Goal: Navigation & Orientation: Find specific page/section

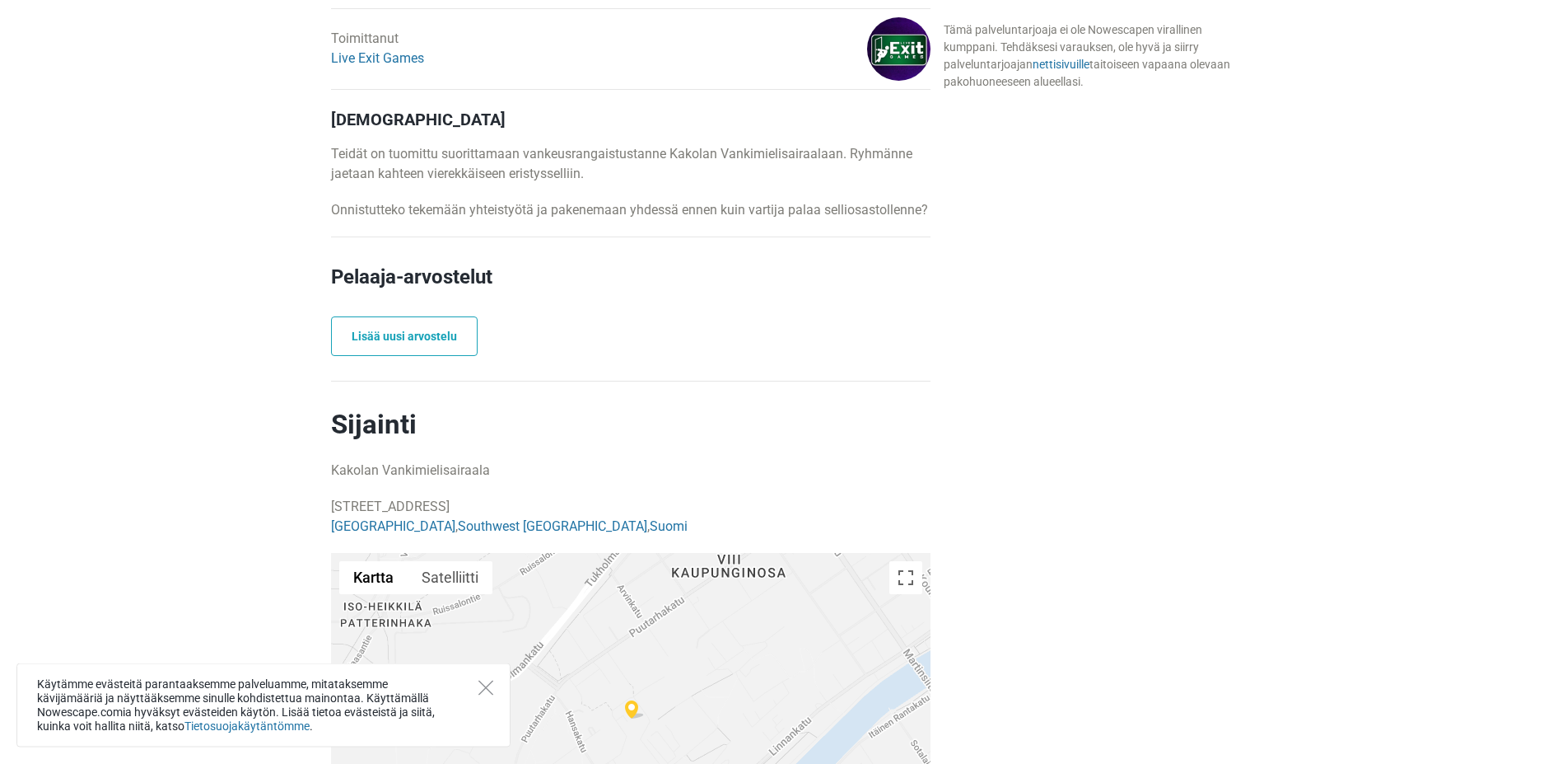
scroll to position [756, 0]
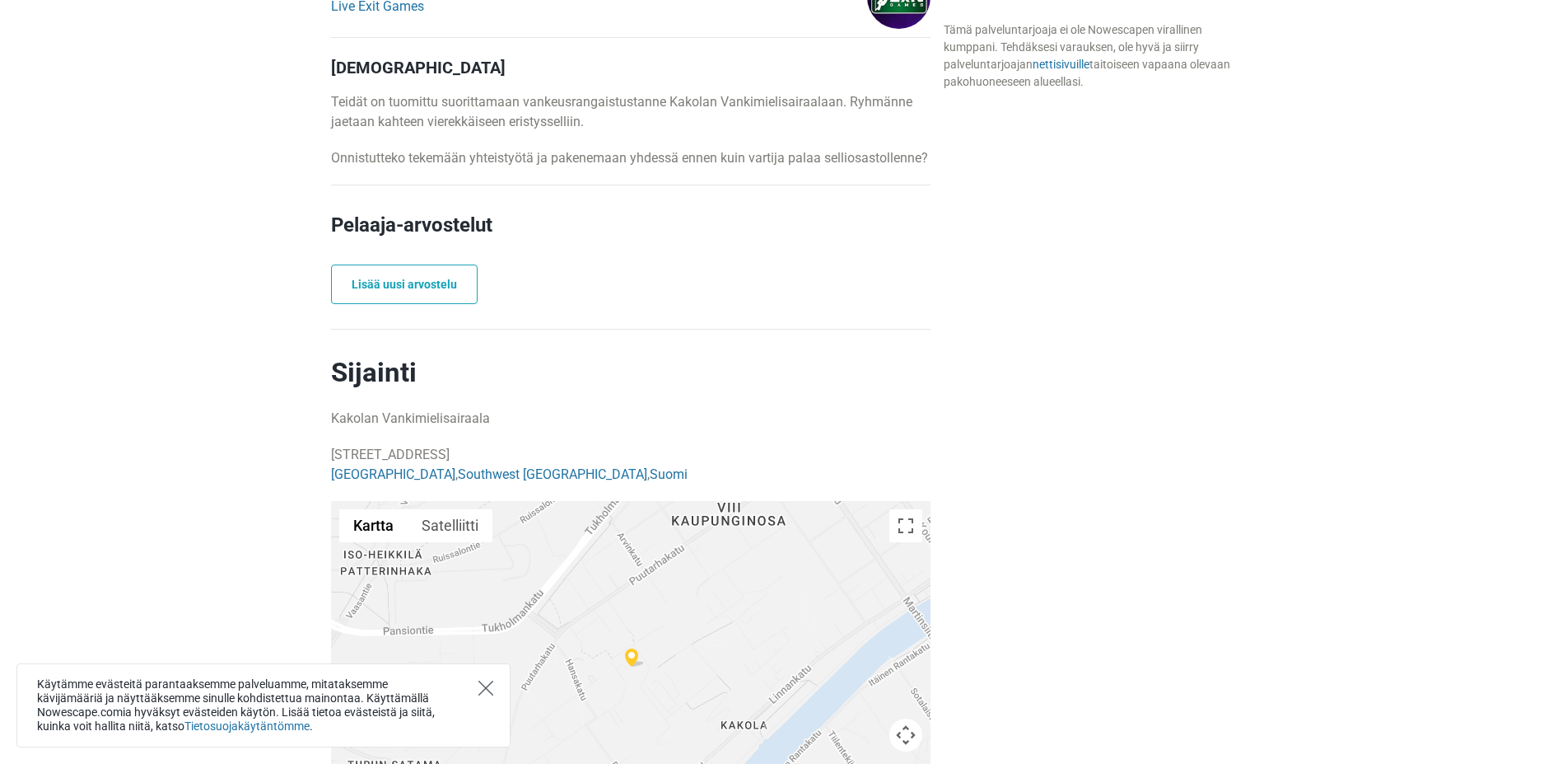
click at [485, 691] on icon "Close" at bounding box center [486, 687] width 15 height 15
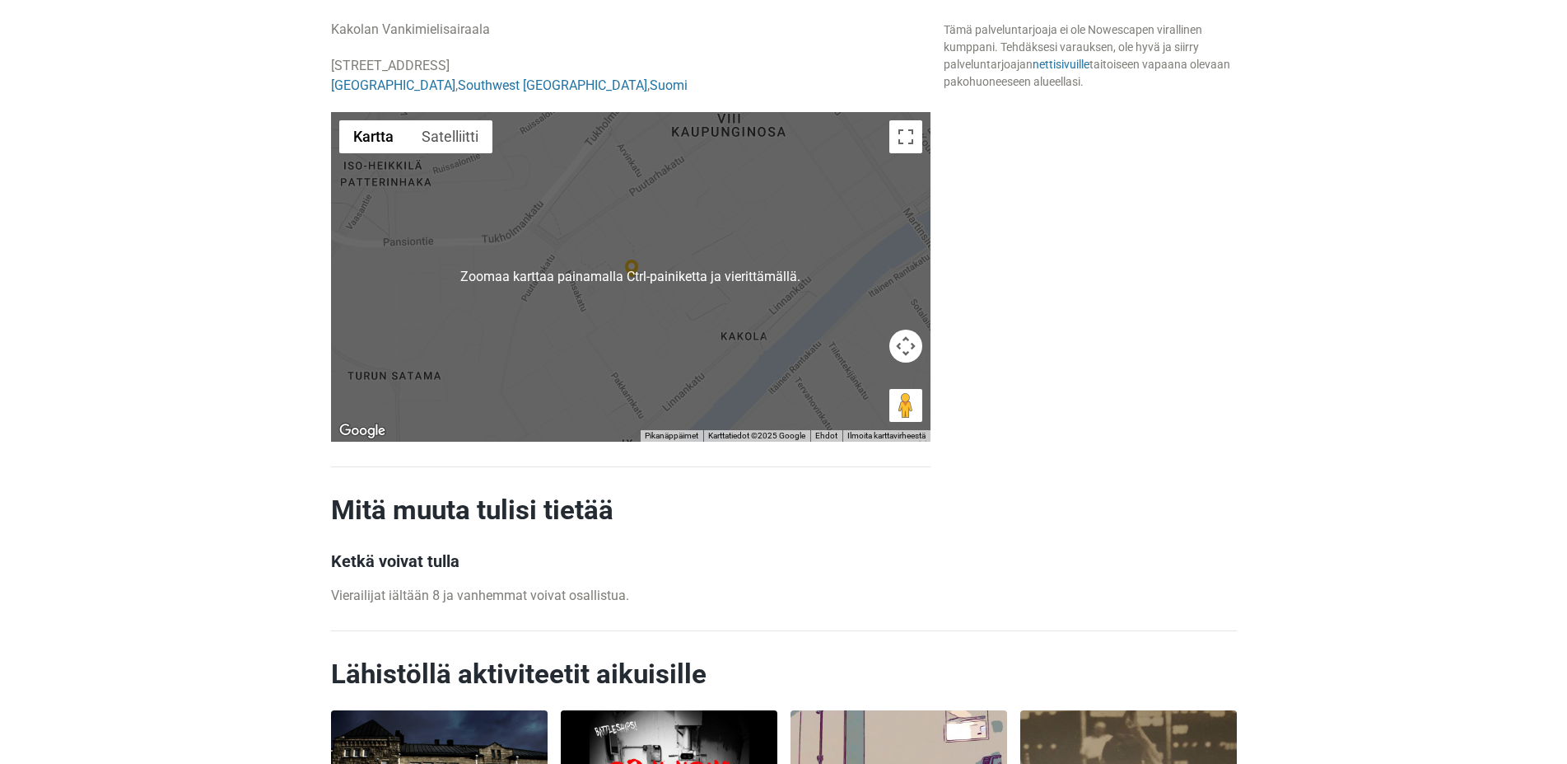
scroll to position [1092, 0]
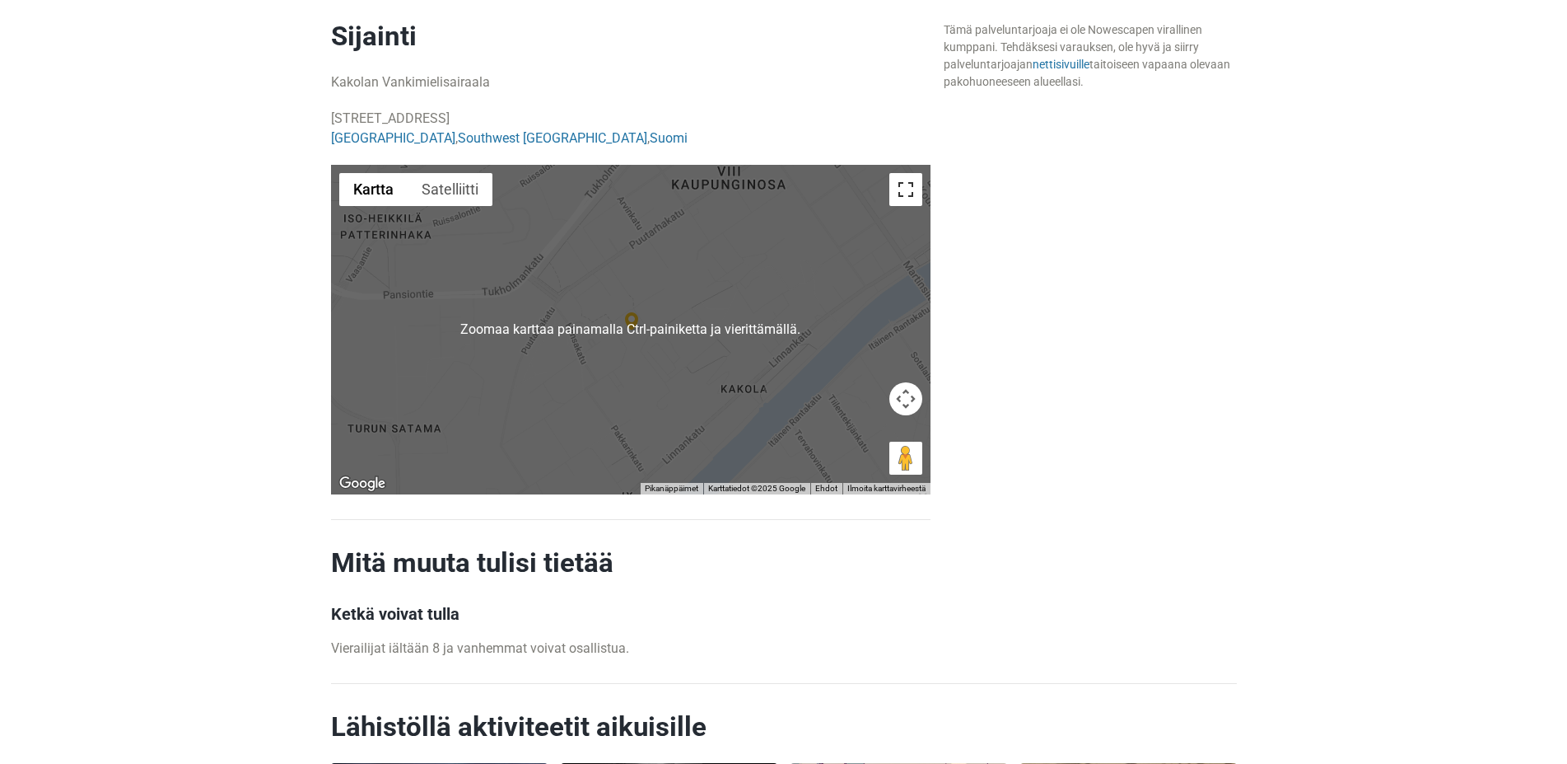
click at [907, 191] on button "Koko näytön näkymä päälle/pois" at bounding box center [906, 189] width 33 height 33
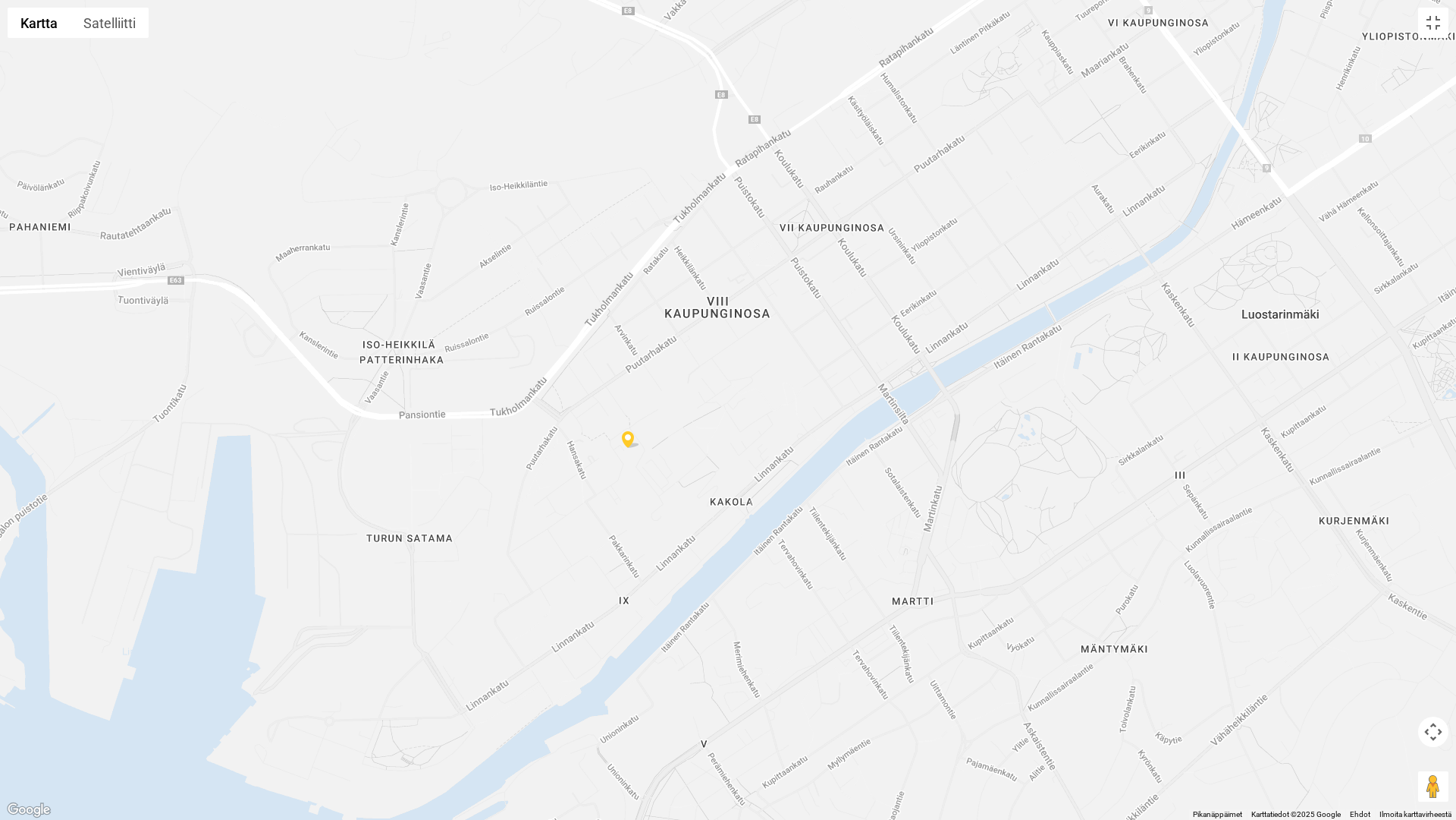
drag, startPoint x: 1290, startPoint y: 445, endPoint x: 1183, endPoint y: 486, distance: 114.6
click at [1183, 486] on div at bounding box center [728, 410] width 1456 height 820
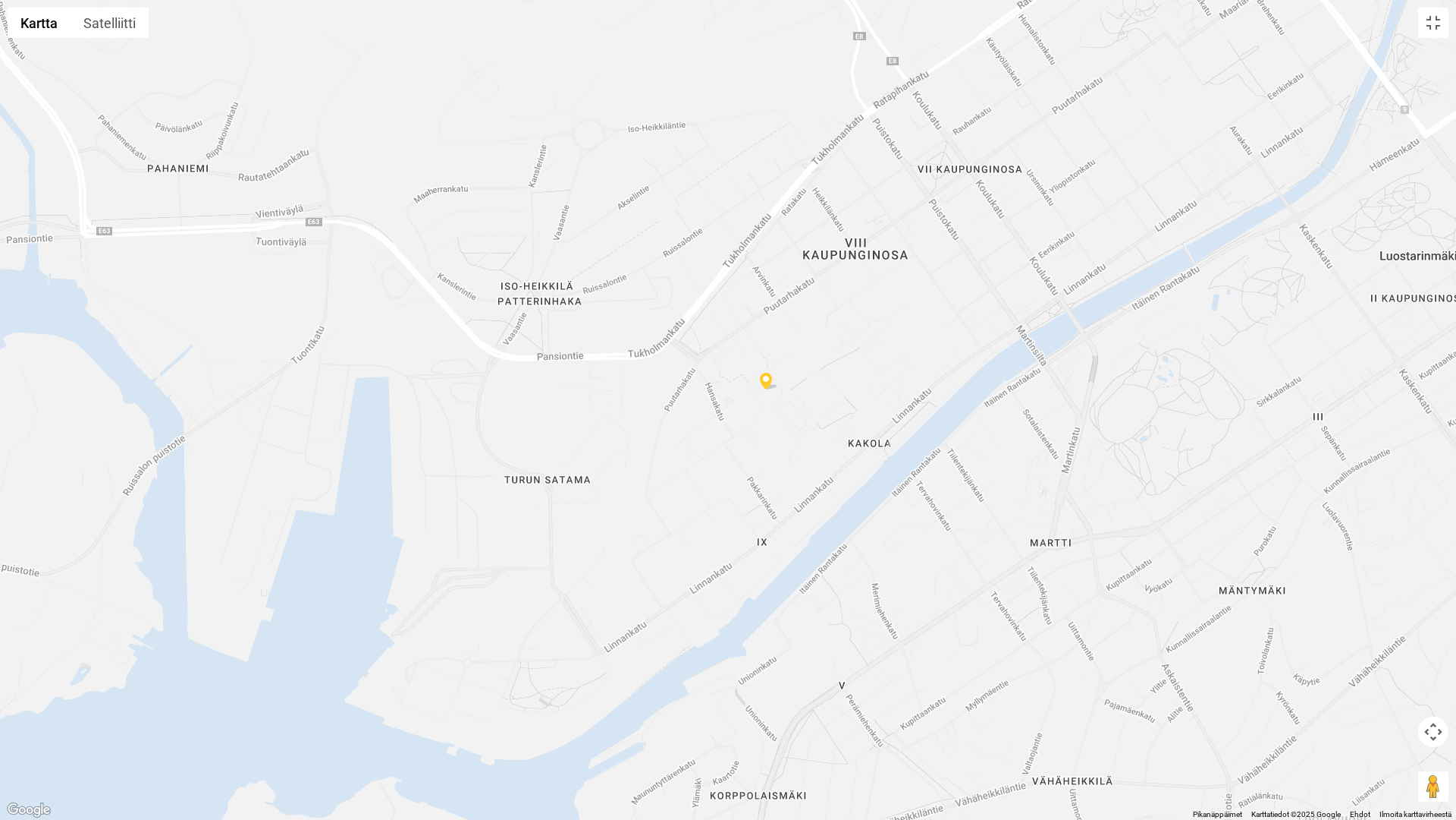
drag, startPoint x: 904, startPoint y: 485, endPoint x: 814, endPoint y: 425, distance: 108.2
click at [814, 425] on div at bounding box center [728, 410] width 1456 height 820
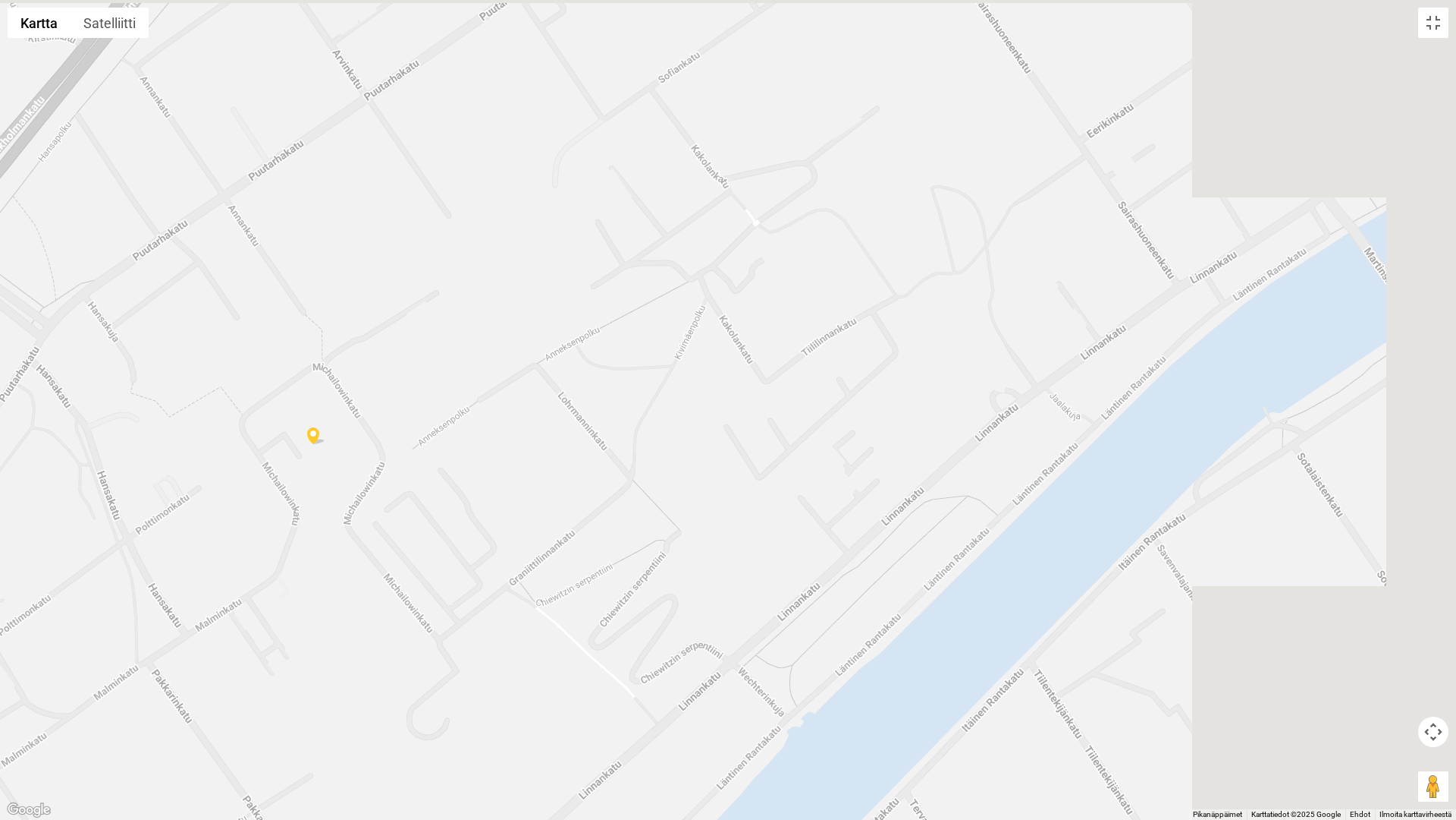
drag, startPoint x: 1089, startPoint y: 413, endPoint x: 675, endPoint y: 579, distance: 446.0
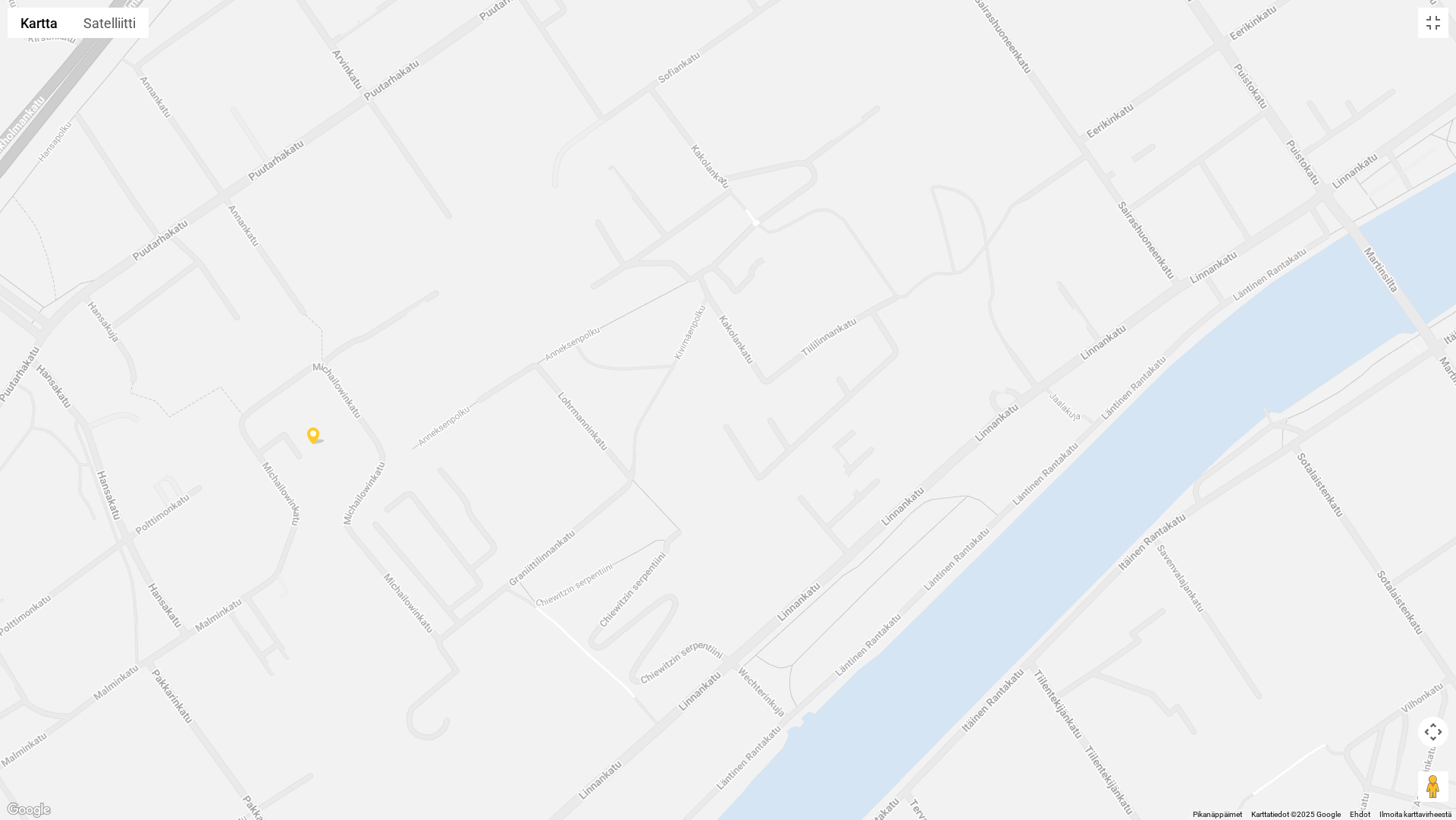
click at [675, 579] on div at bounding box center [728, 410] width 1456 height 820
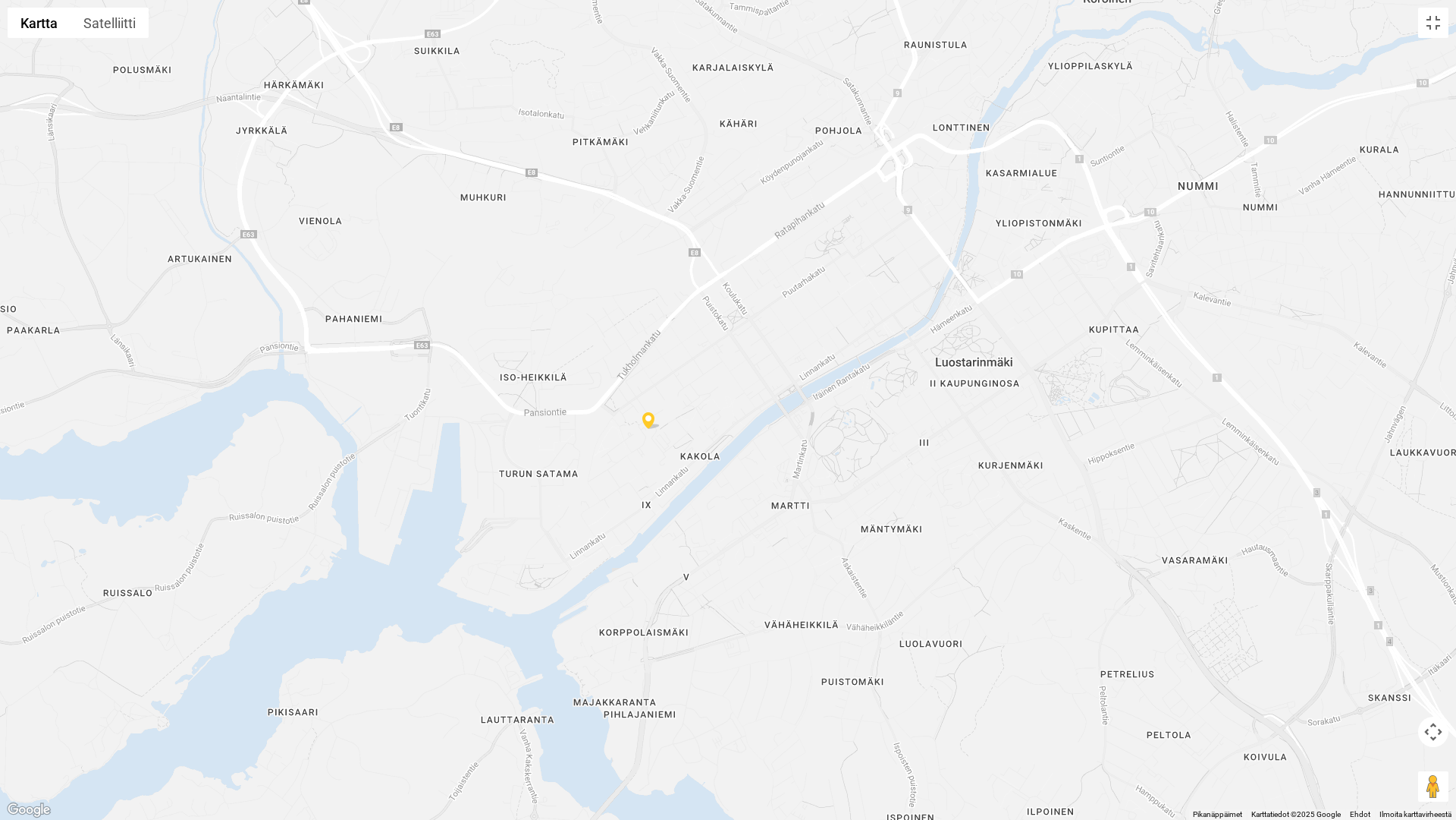
drag, startPoint x: 678, startPoint y: 662, endPoint x: 704, endPoint y: 522, distance: 142.4
click at [704, 528] on div at bounding box center [728, 410] width 1456 height 820
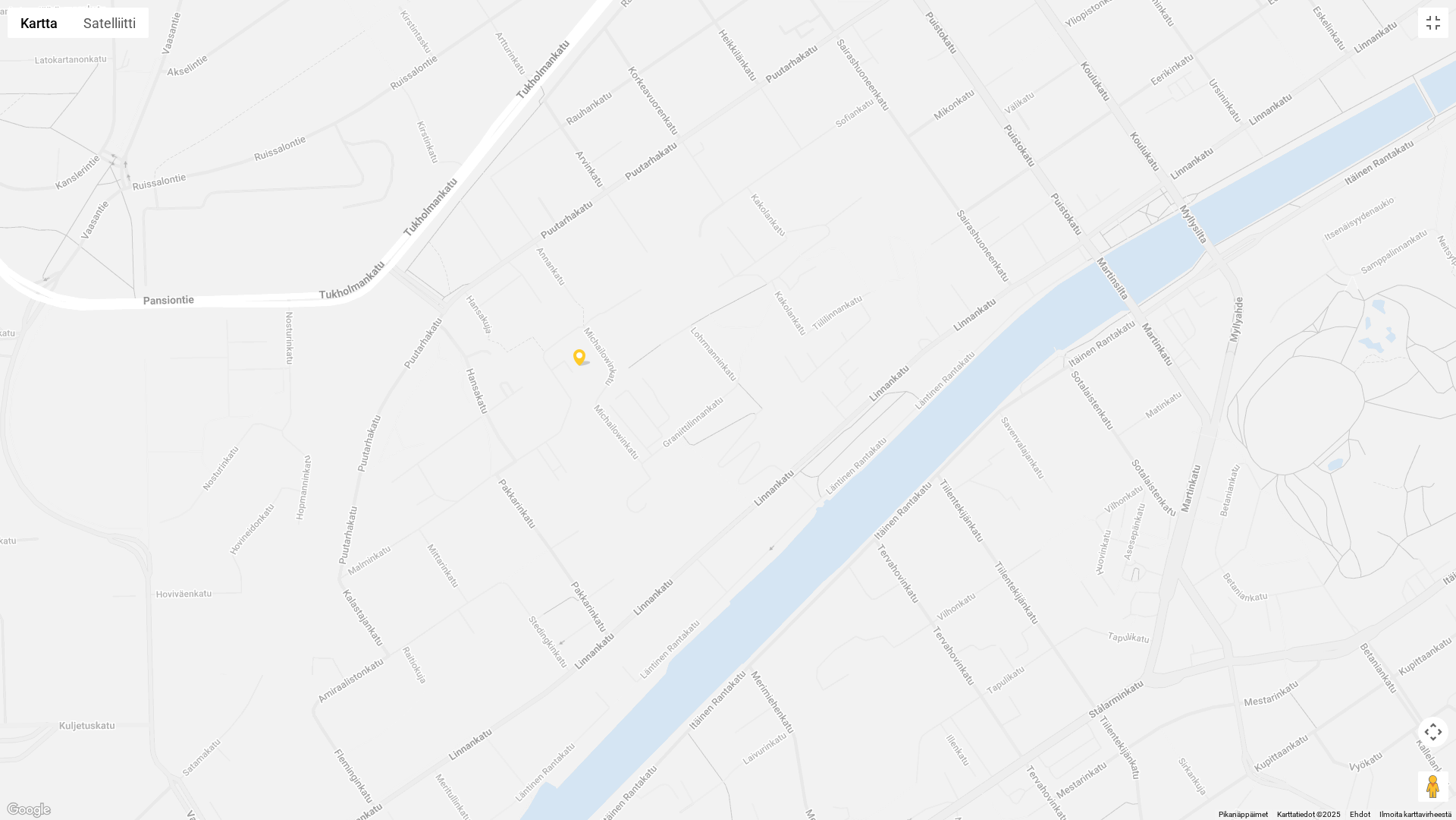
drag, startPoint x: 1007, startPoint y: 543, endPoint x: 977, endPoint y: 579, distance: 46.9
click at [977, 579] on div at bounding box center [728, 410] width 1456 height 820
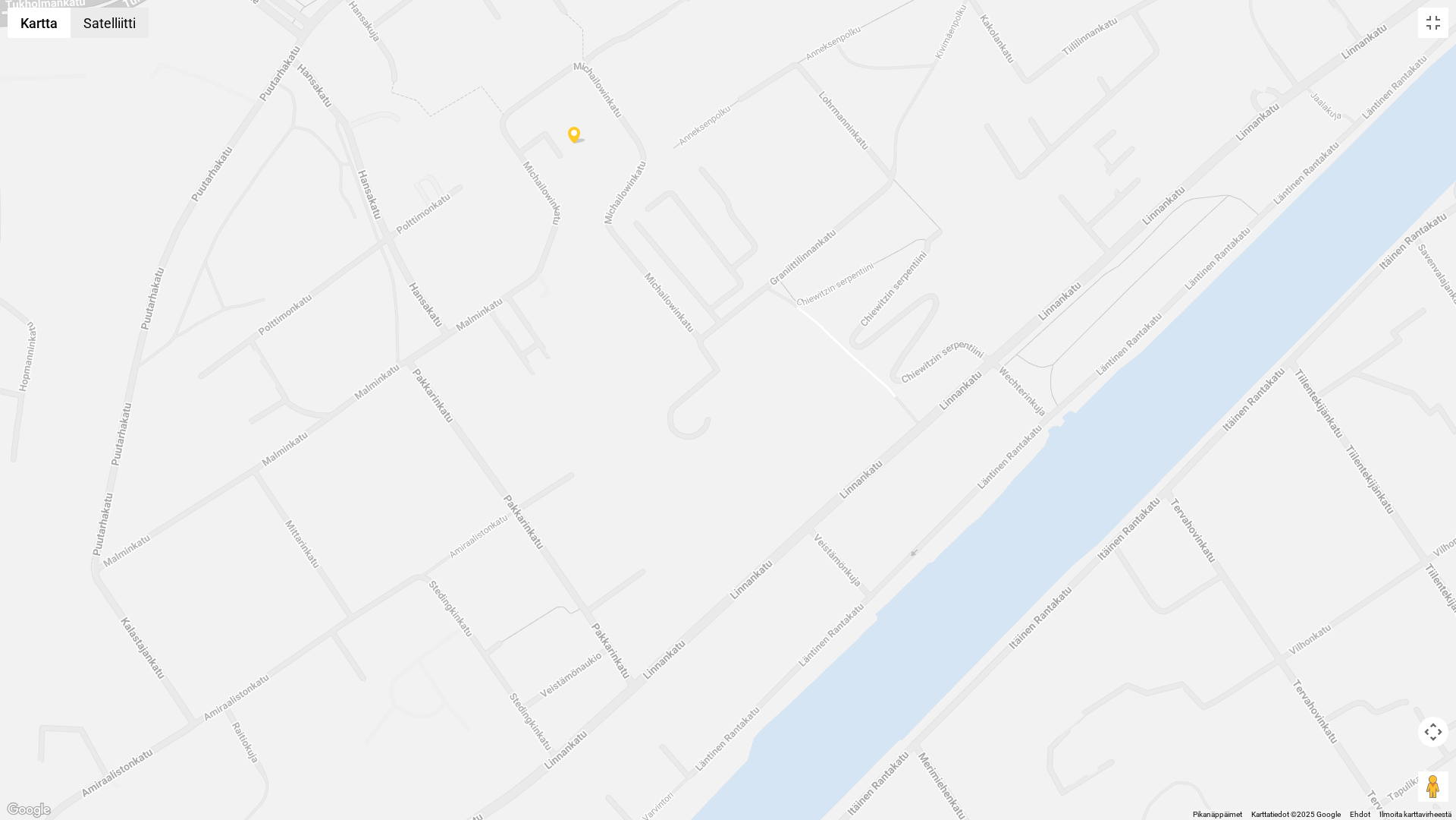
click at [97, 18] on button "Satelliitti" at bounding box center [110, 22] width 78 height 30
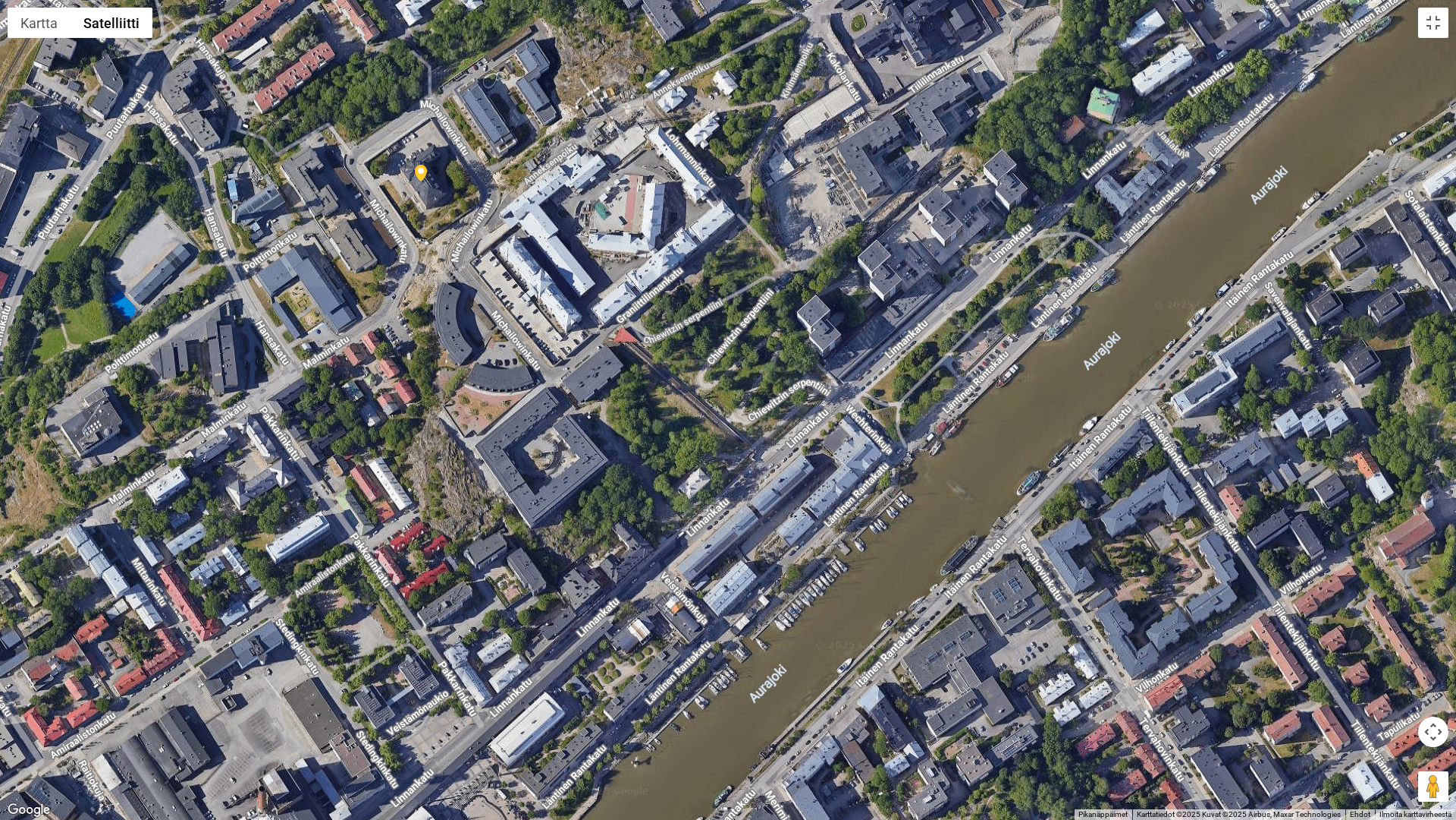
drag, startPoint x: 978, startPoint y: 398, endPoint x: 821, endPoint y: 437, distance: 161.8
click at [821, 437] on div at bounding box center [728, 410] width 1456 height 820
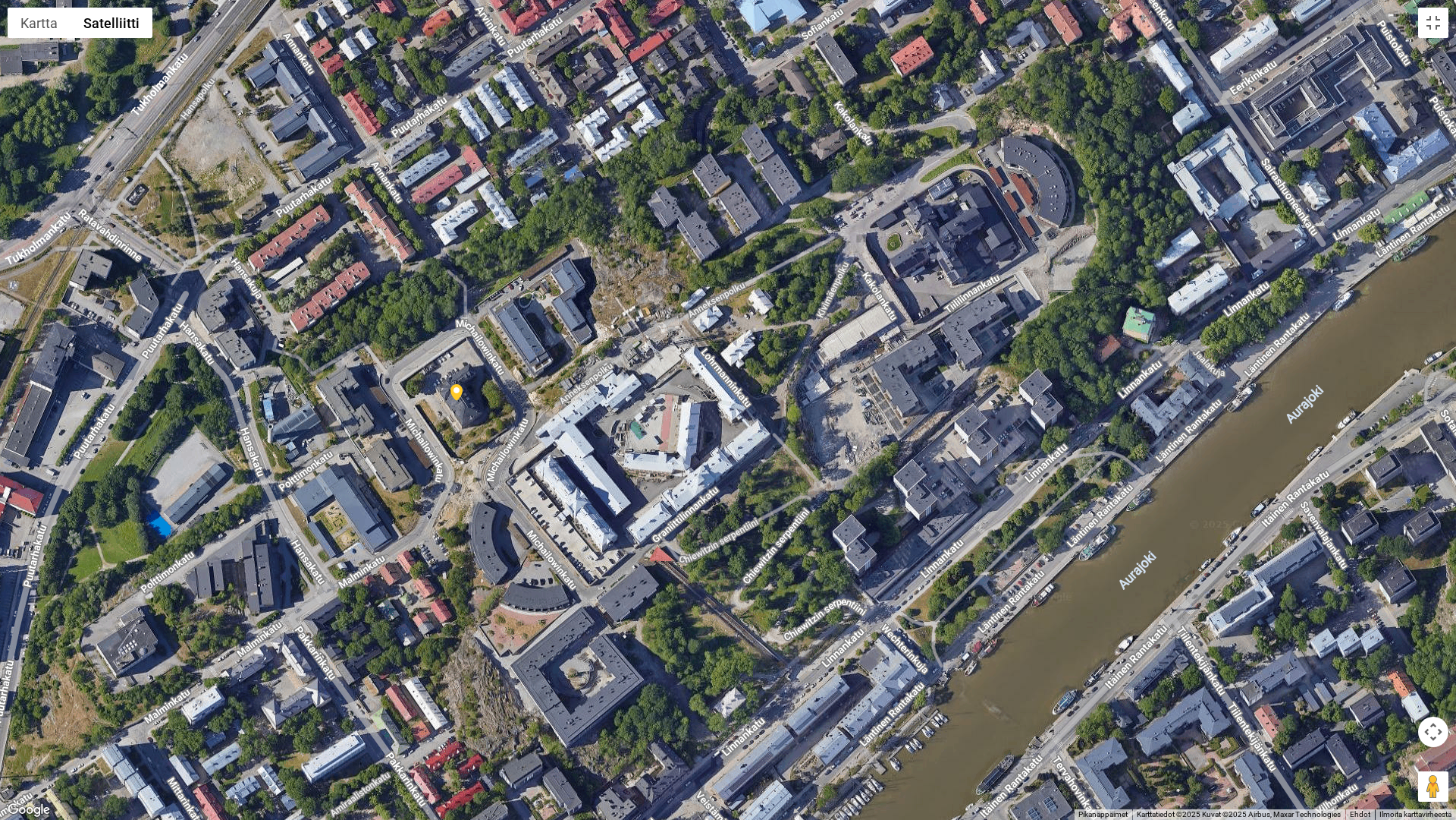
drag, startPoint x: 712, startPoint y: 274, endPoint x: 748, endPoint y: 496, distance: 224.9
click at [748, 496] on div at bounding box center [728, 410] width 1456 height 820
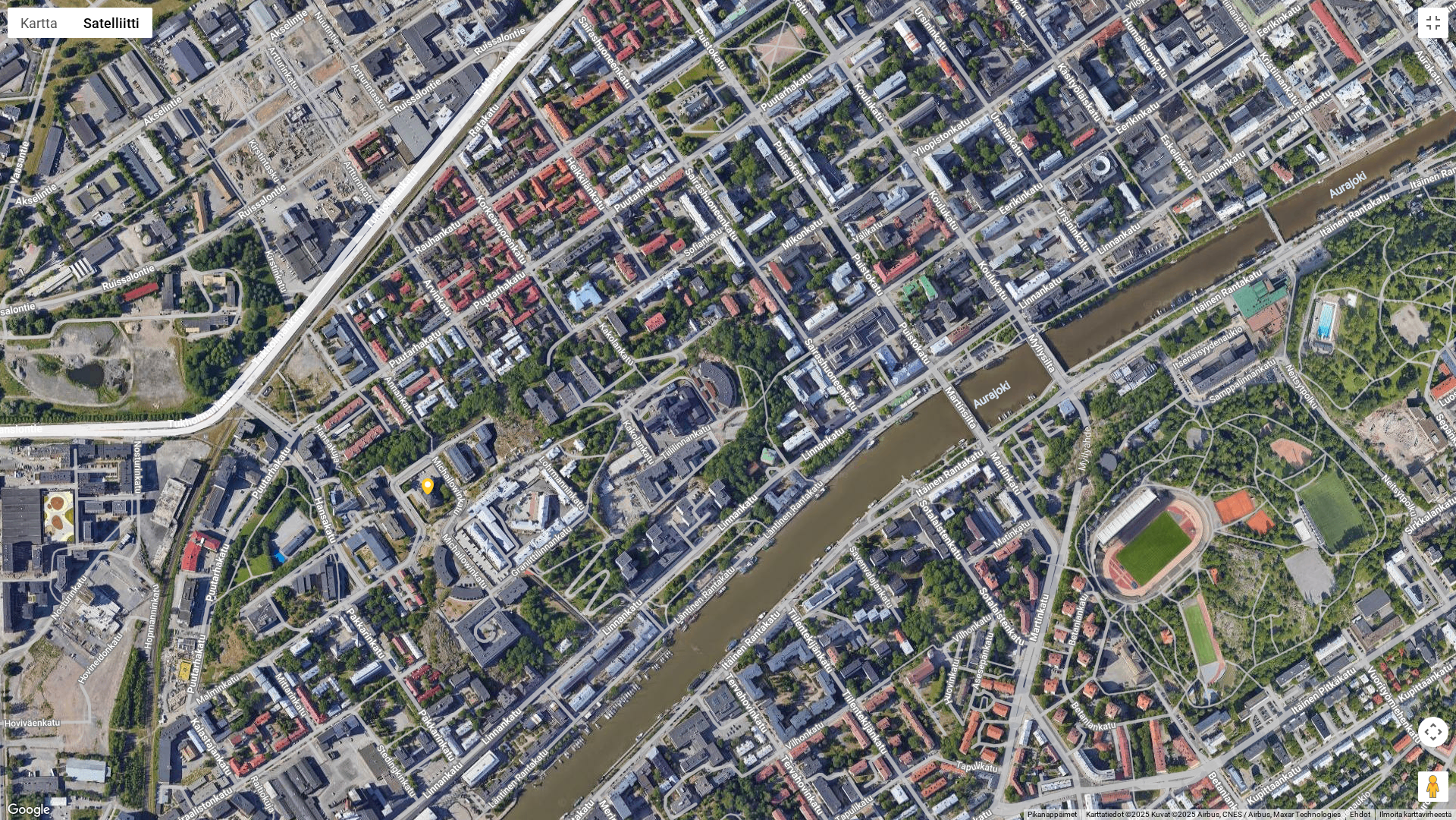
drag, startPoint x: 493, startPoint y: 312, endPoint x: 488, endPoint y: 400, distance: 88.1
click at [488, 400] on div at bounding box center [728, 410] width 1456 height 820
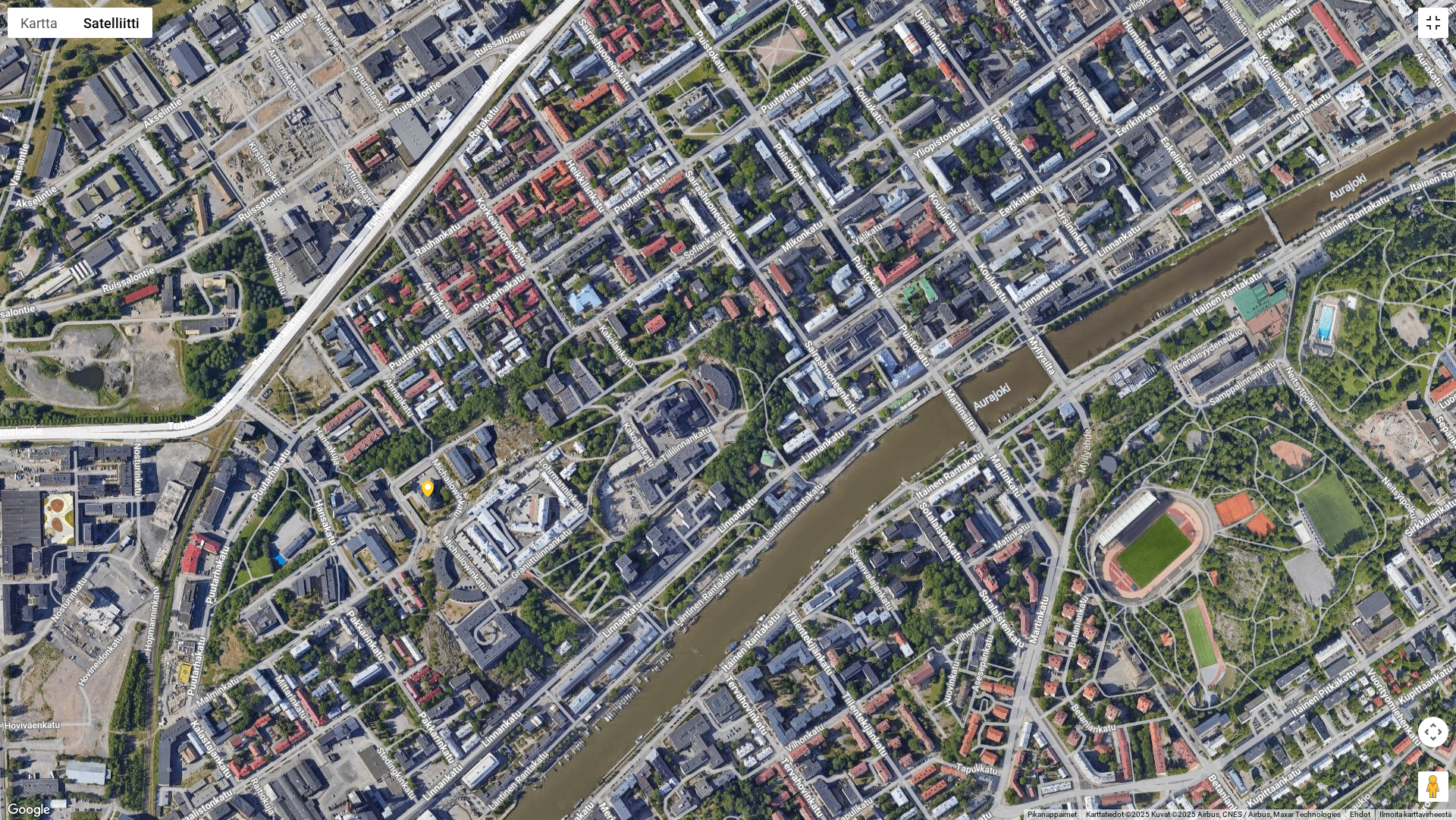
click at [1440, 22] on button "Koko näytön näkymä päälle/pois" at bounding box center [1433, 22] width 30 height 30
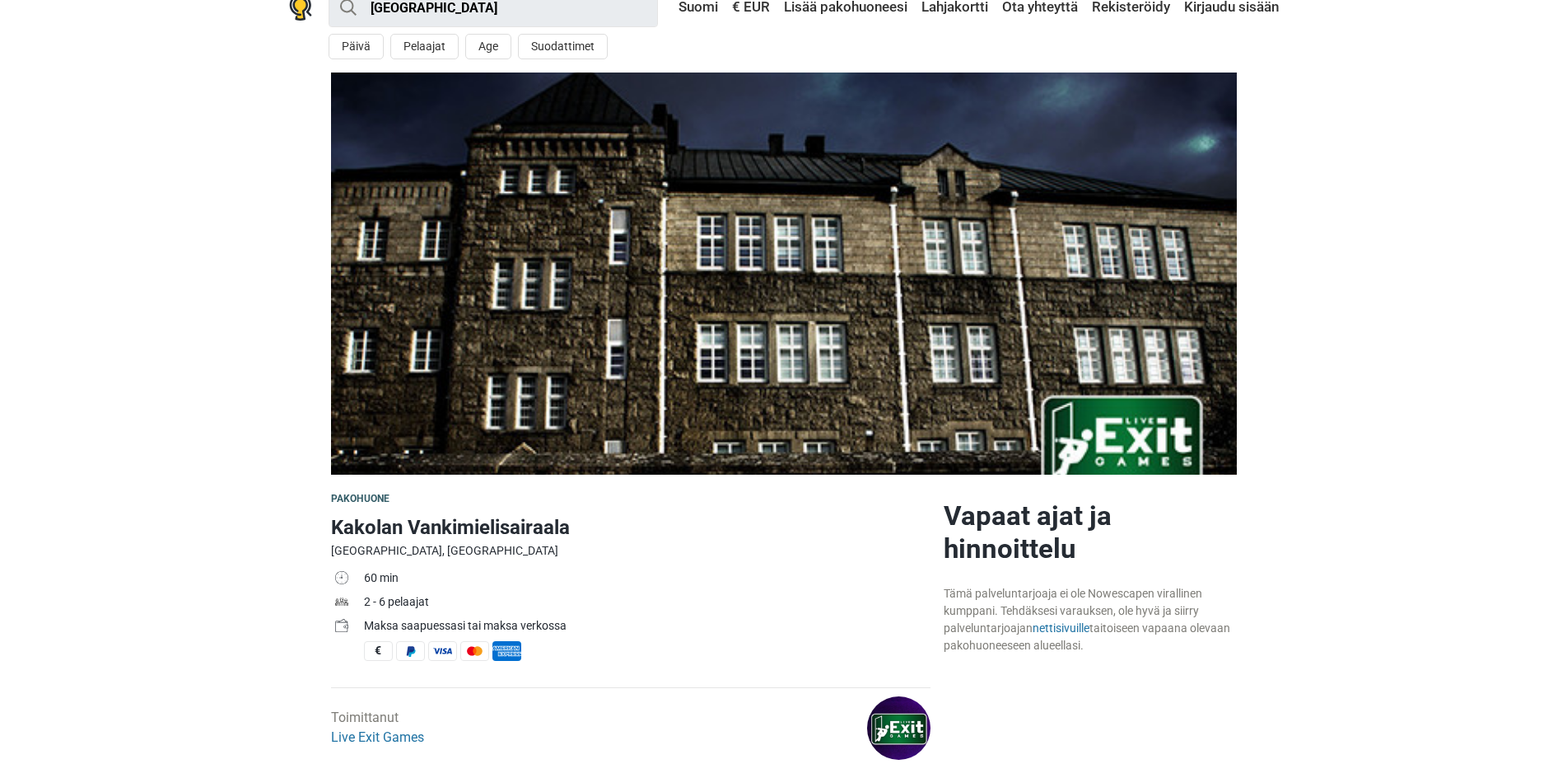
scroll to position [0, 0]
